Goal: Information Seeking & Learning: Learn about a topic

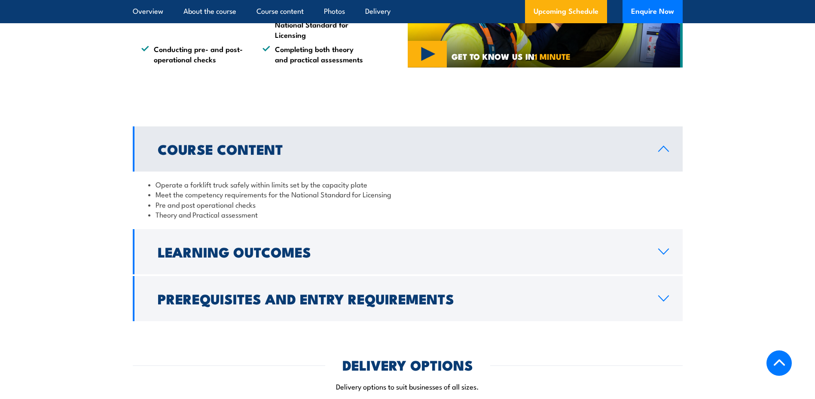
scroll to position [644, 0]
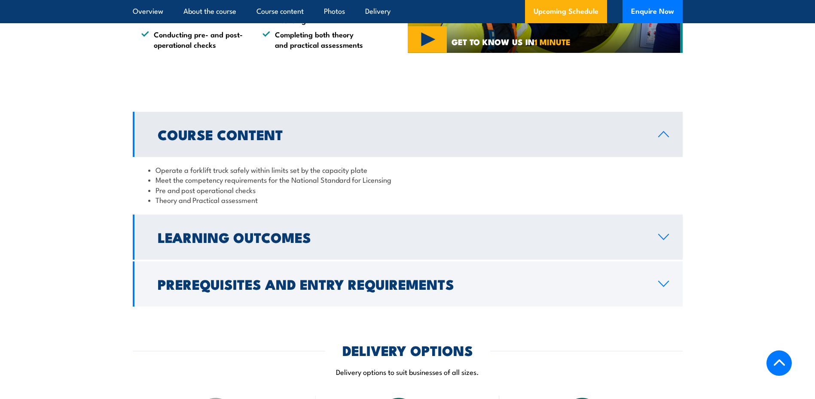
click at [663, 236] on icon at bounding box center [664, 236] width 12 height 7
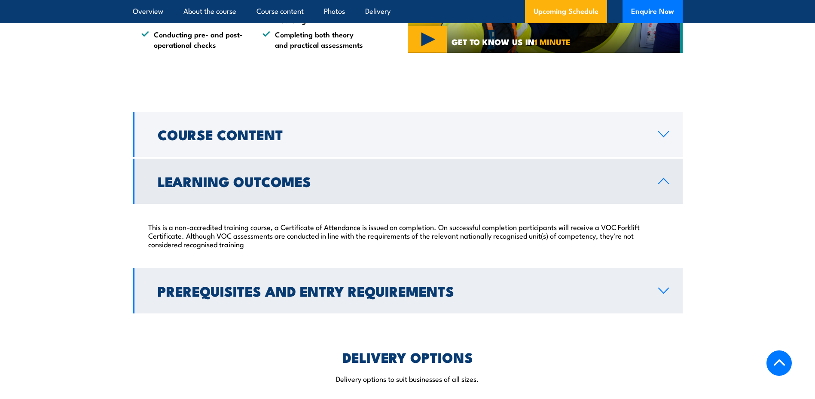
click at [665, 290] on icon at bounding box center [664, 290] width 12 height 7
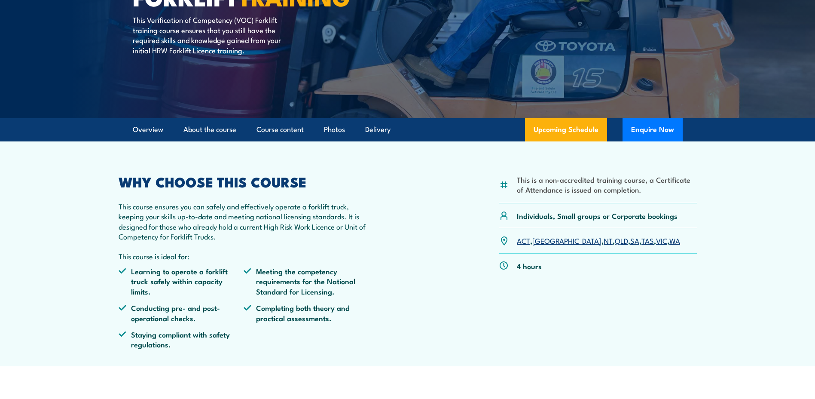
scroll to position [129, 0]
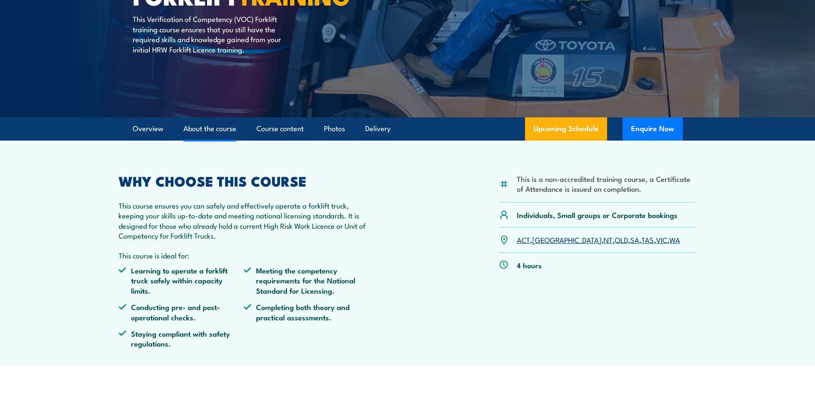
click at [212, 130] on link "About the course" at bounding box center [209, 128] width 53 height 23
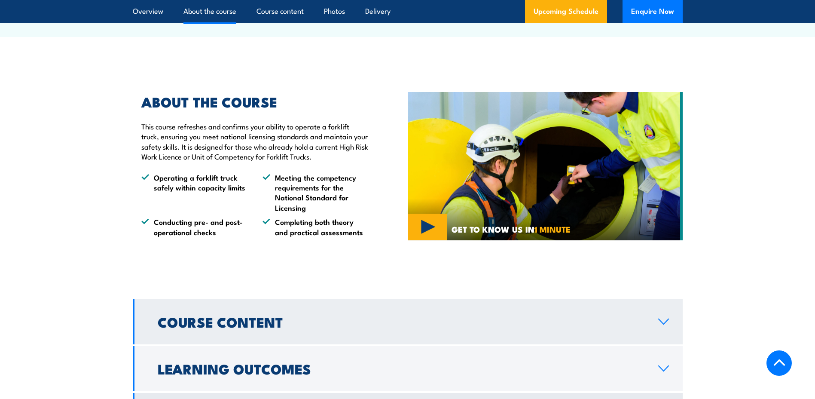
scroll to position [477, 0]
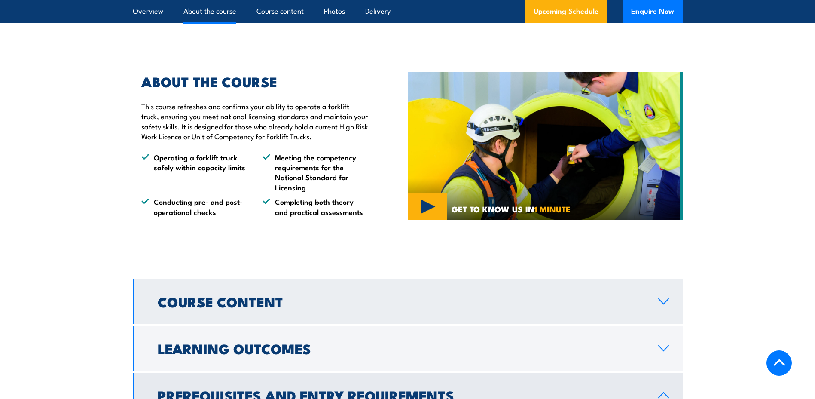
click at [663, 302] on icon at bounding box center [664, 301] width 12 height 7
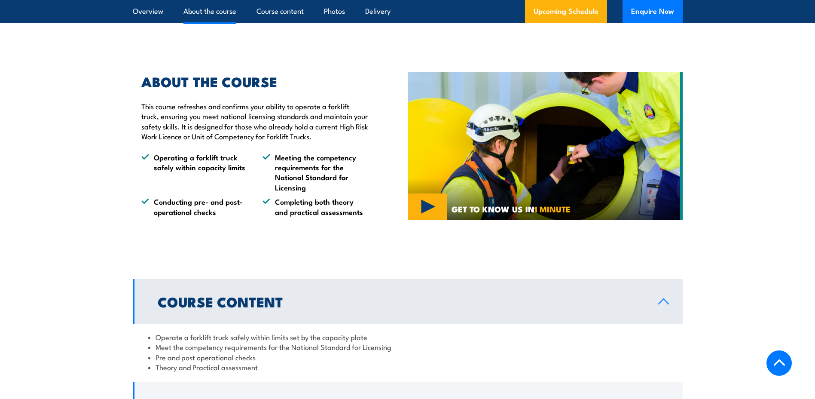
scroll to position [563, 0]
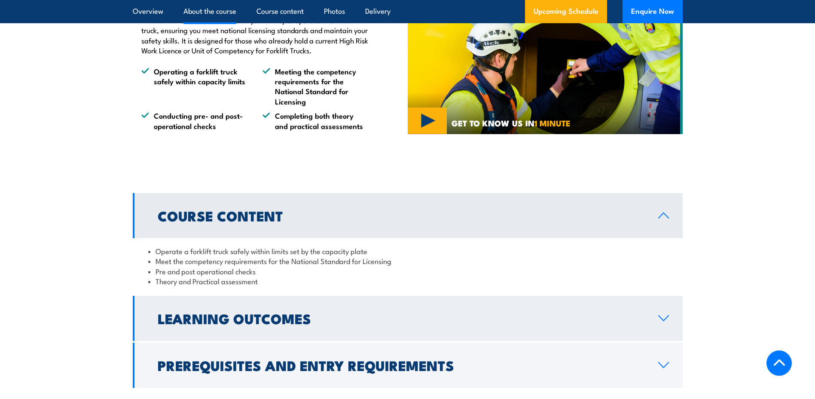
click at [662, 317] on icon at bounding box center [664, 317] width 12 height 7
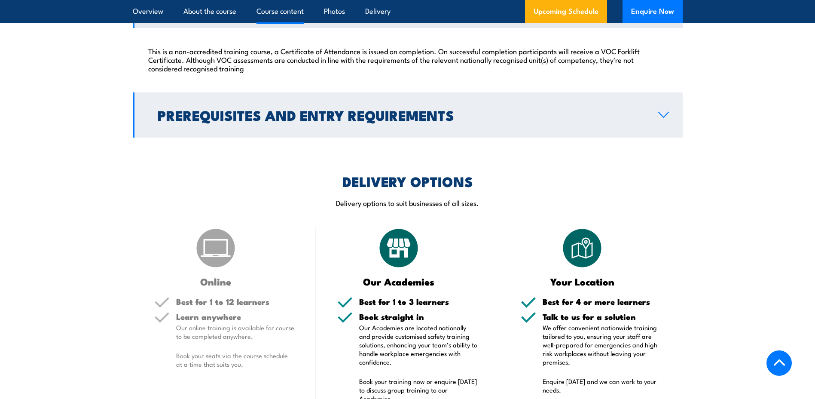
scroll to position [821, 0]
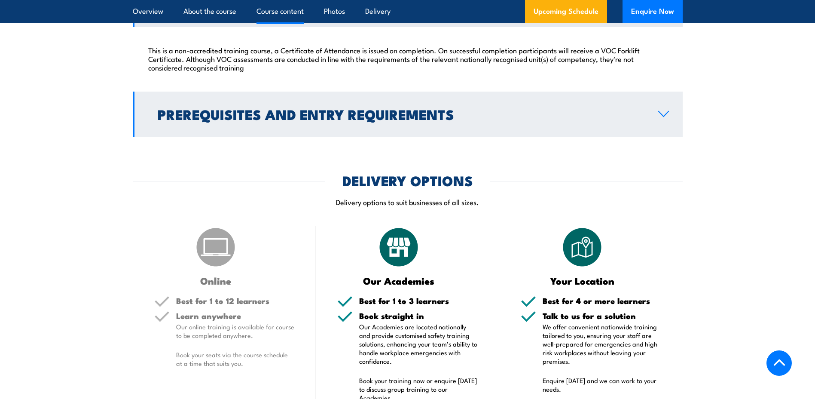
click at [662, 111] on icon at bounding box center [664, 113] width 12 height 7
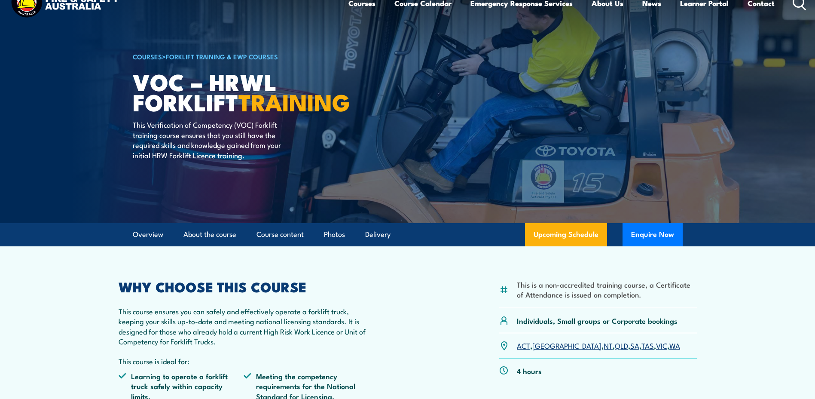
scroll to position [0, 0]
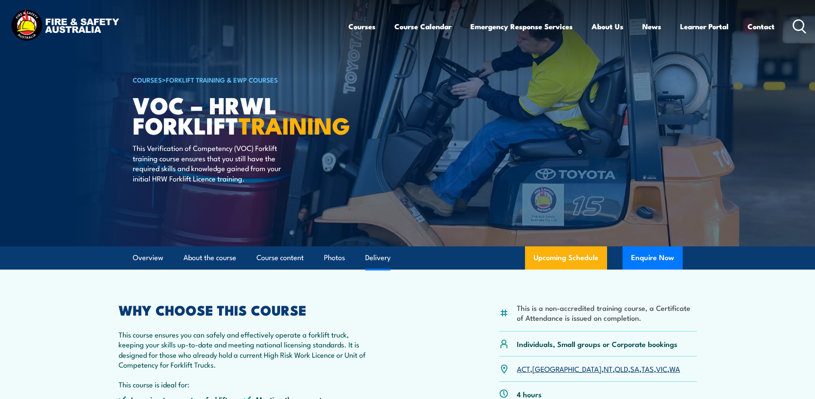
click at [378, 257] on link "Delivery" at bounding box center [377, 257] width 25 height 23
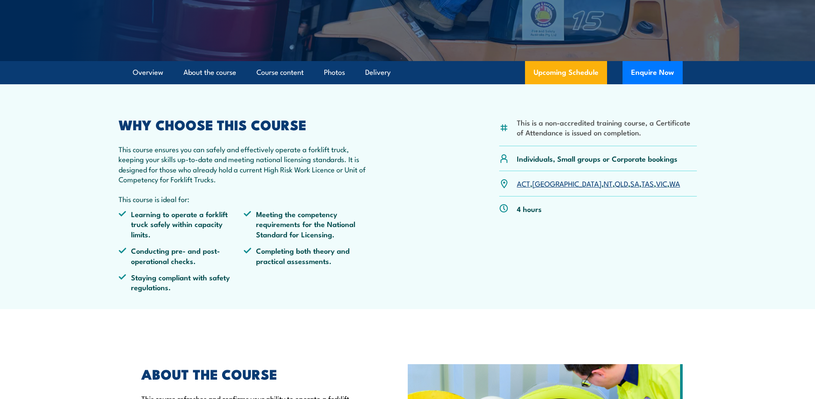
scroll to position [55, 0]
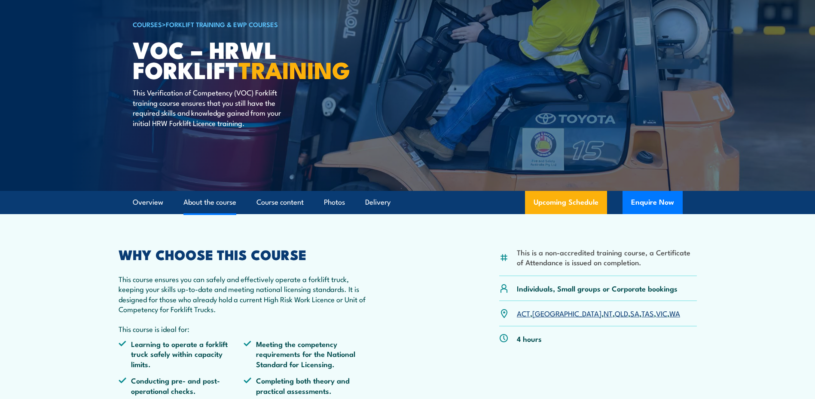
click at [210, 203] on link "About the course" at bounding box center [209, 202] width 53 height 23
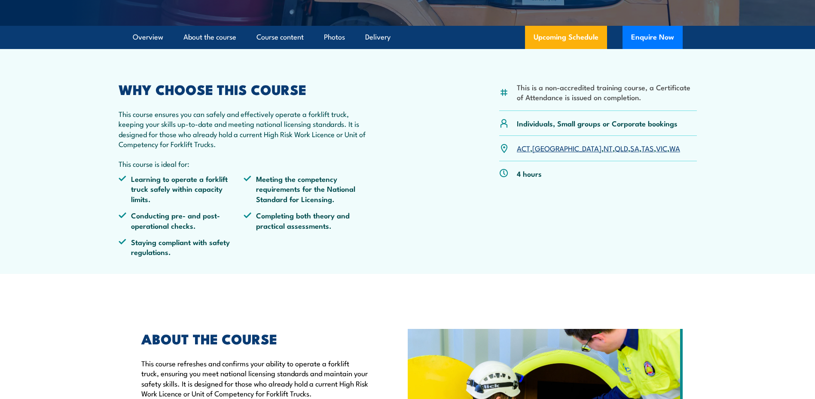
scroll to position [91, 0]
